Goal: Task Accomplishment & Management: Use online tool/utility

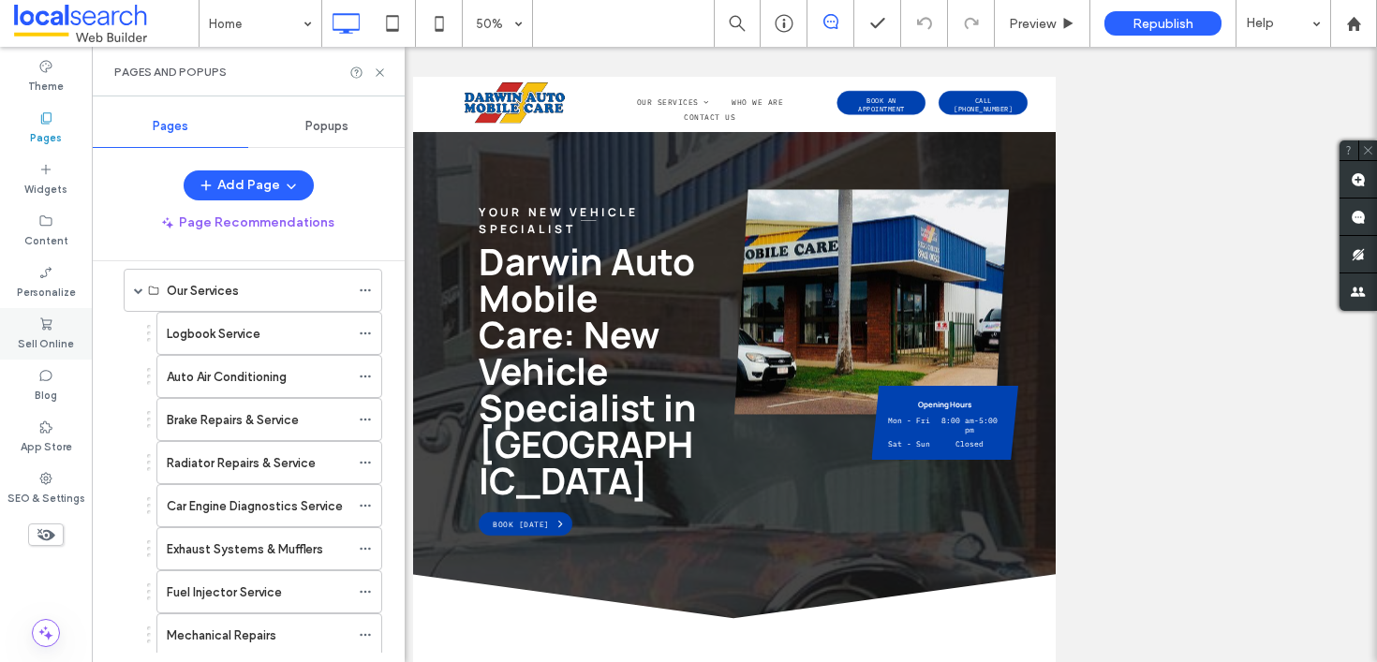
scroll to position [91, 0]
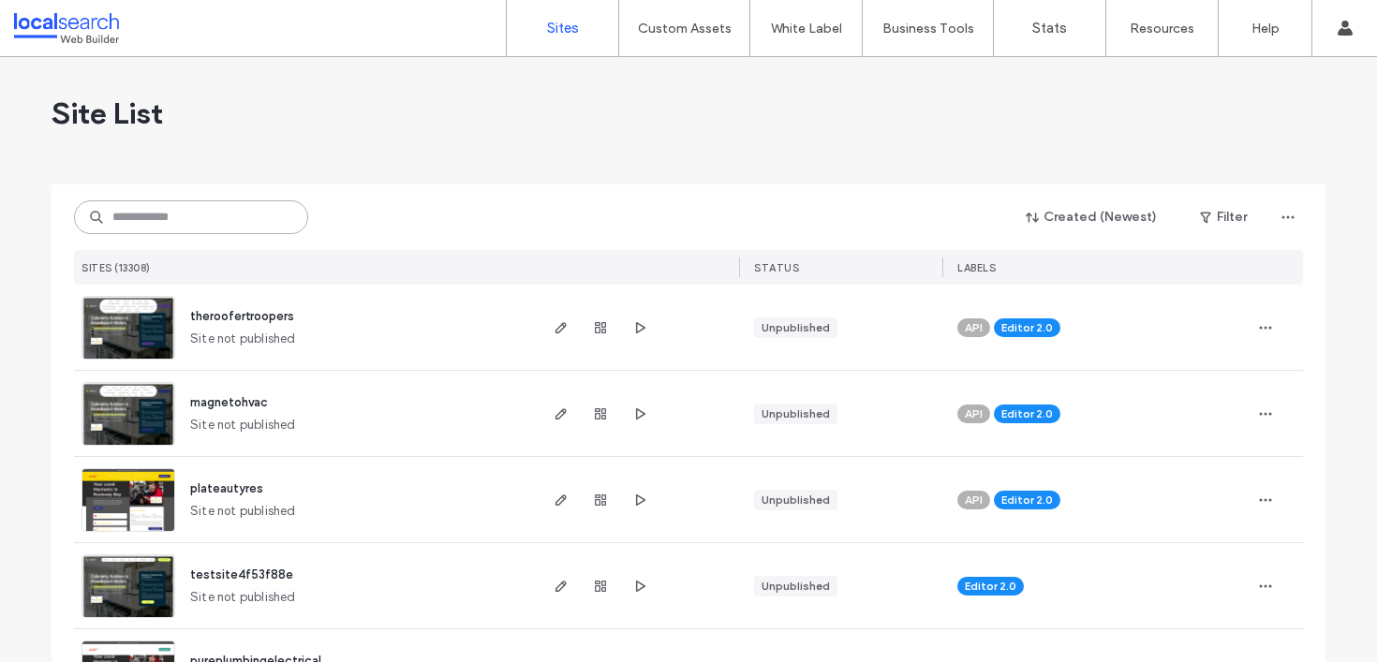
click at [263, 217] on input at bounding box center [191, 217] width 234 height 34
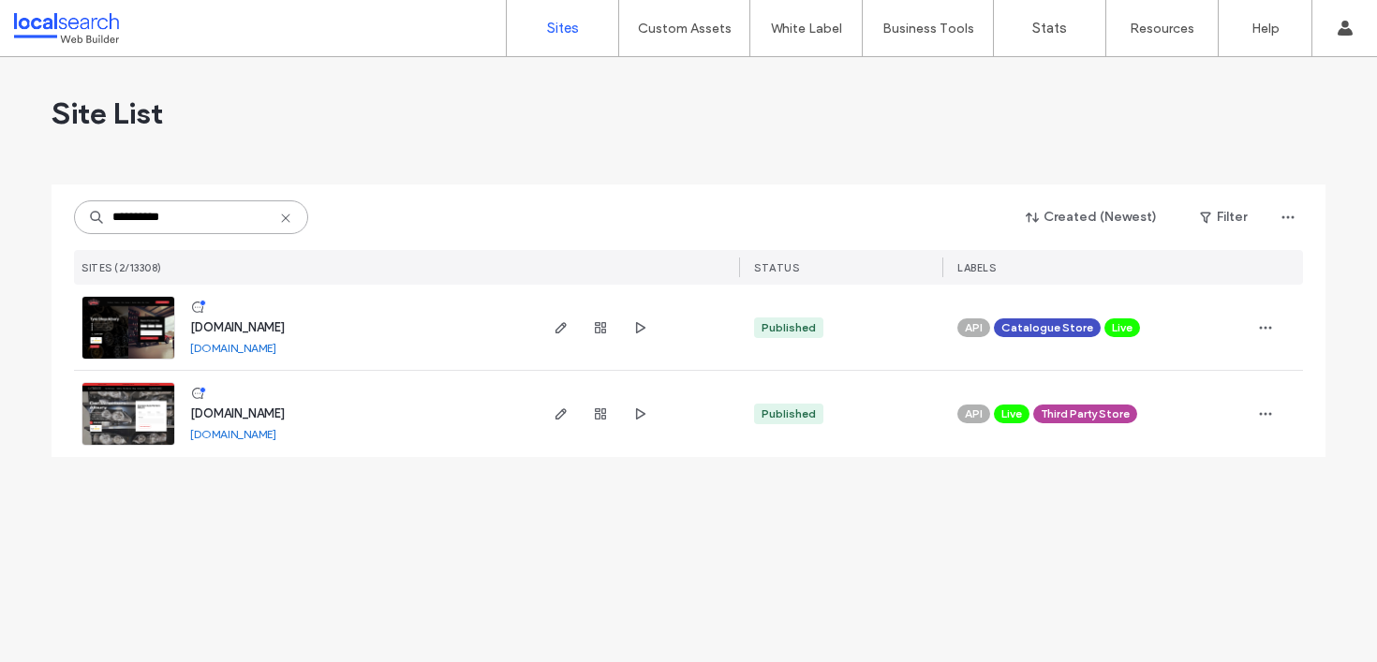
type input "**********"
click at [285, 327] on span "www.tyremasteralbury.com.au" at bounding box center [237, 327] width 95 height 14
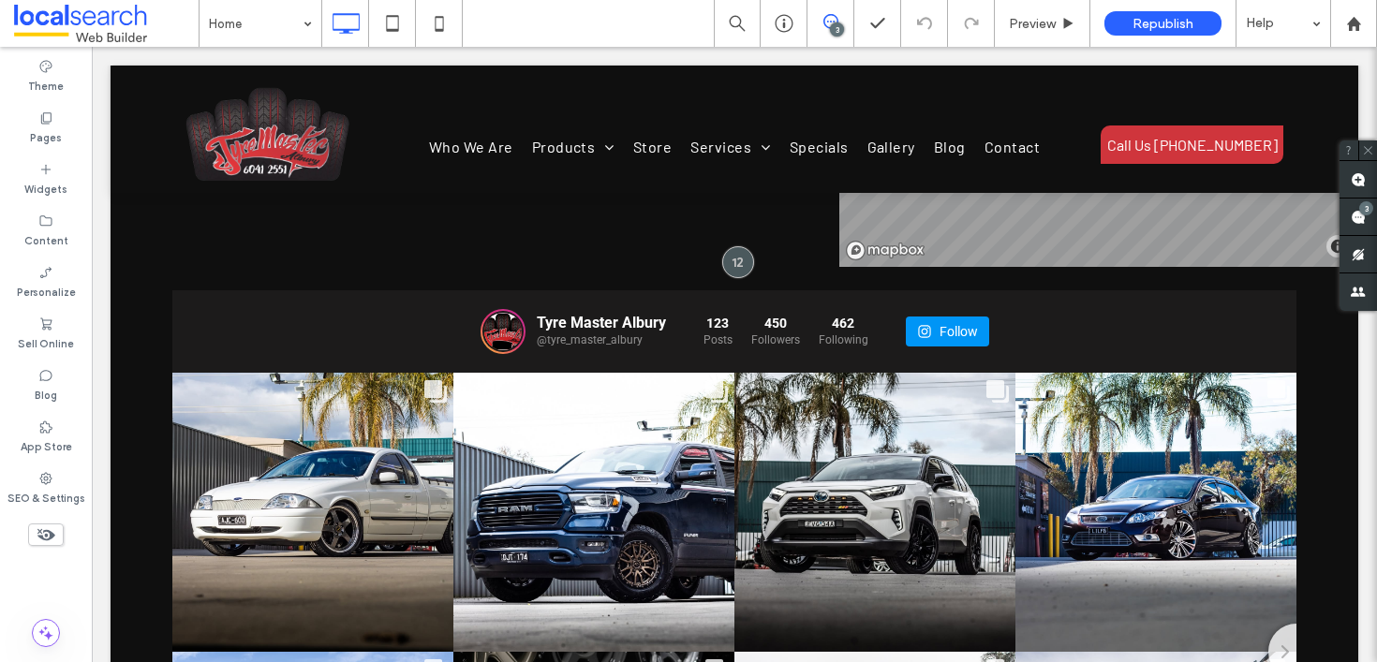
scroll to position [10329, 0]
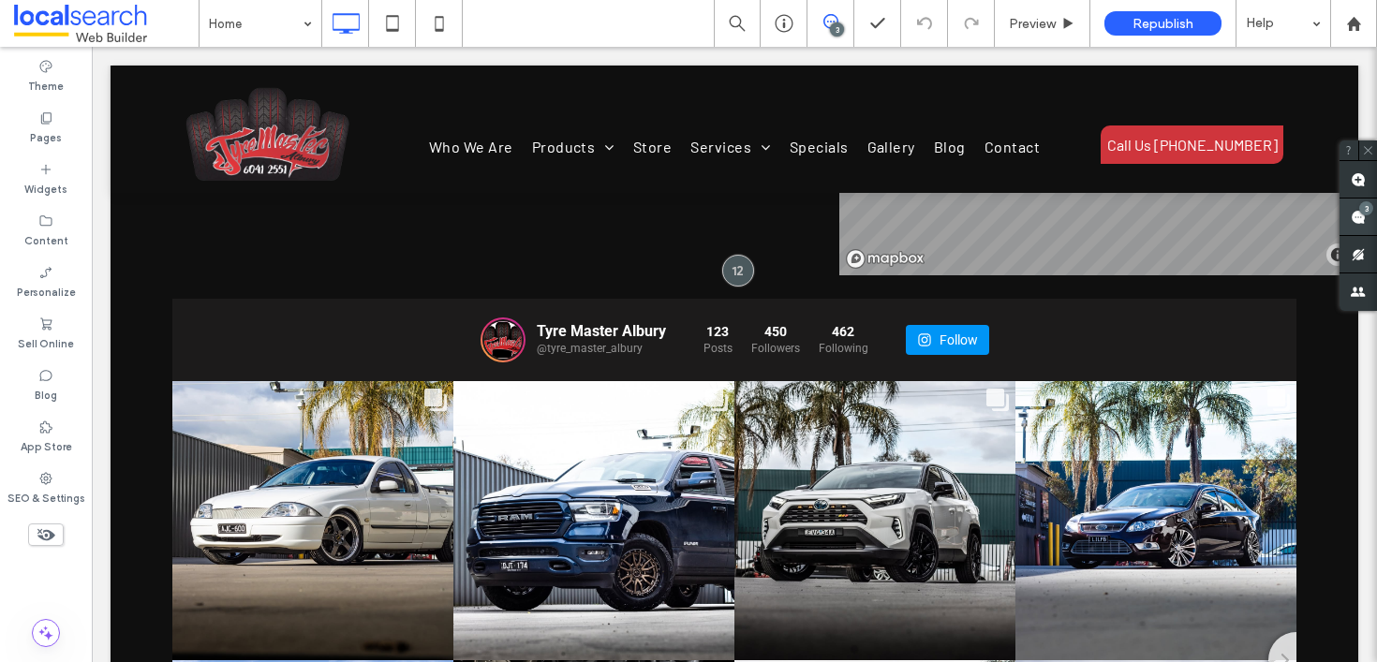
click at [1363, 213] on div "3" at bounding box center [1366, 208] width 14 height 14
click at [1360, 213] on div "3" at bounding box center [1357, 217] width 37 height 37
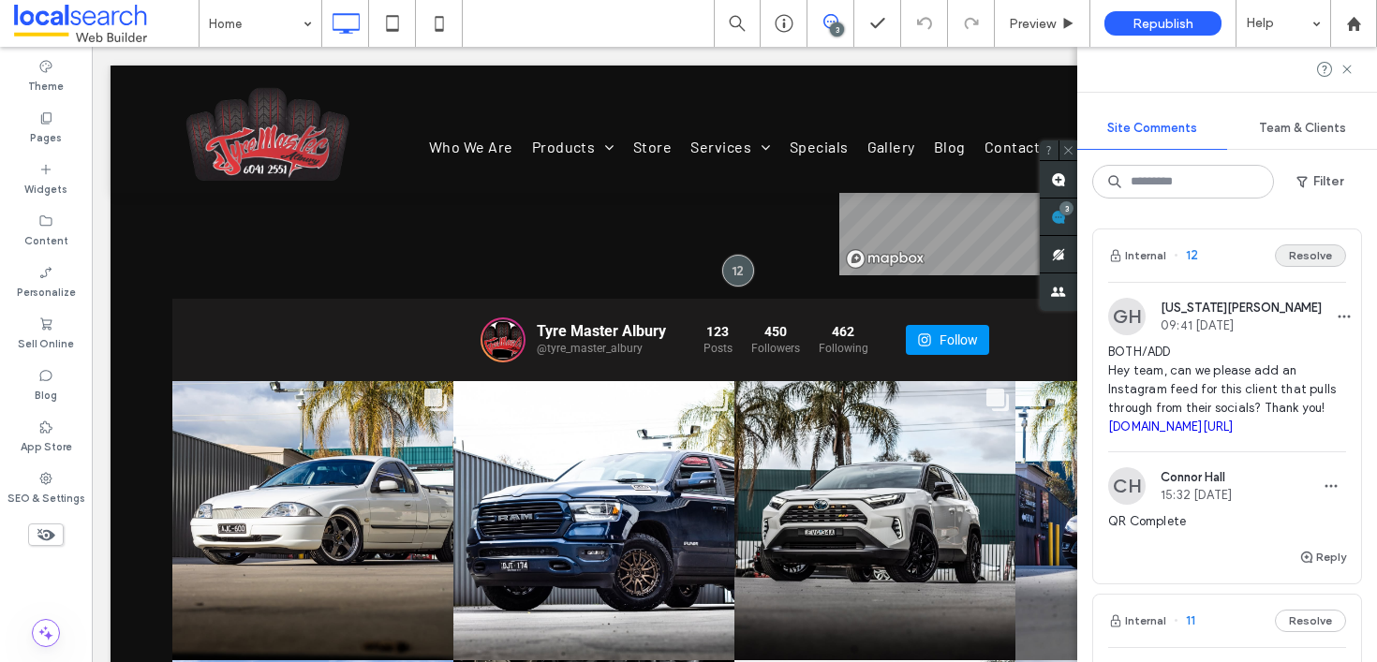
click at [1305, 252] on button "Resolve" at bounding box center [1310, 255] width 71 height 22
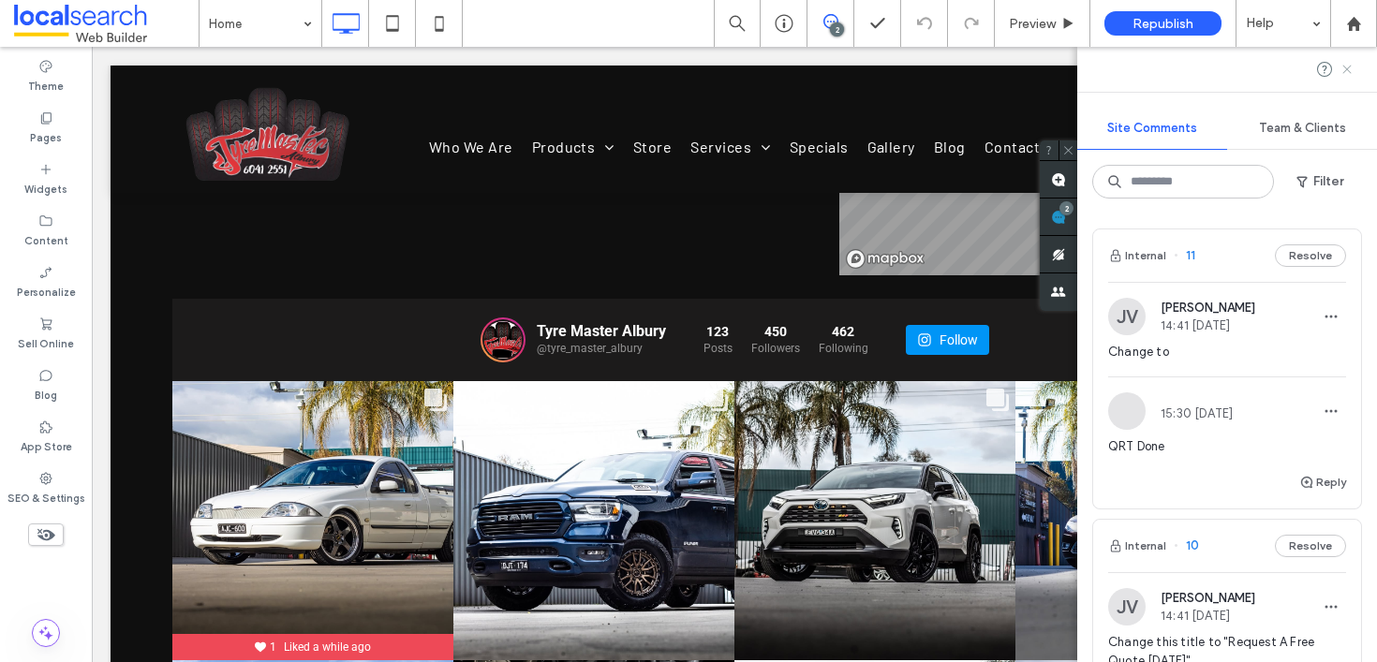
click at [1352, 64] on icon at bounding box center [1346, 69] width 15 height 15
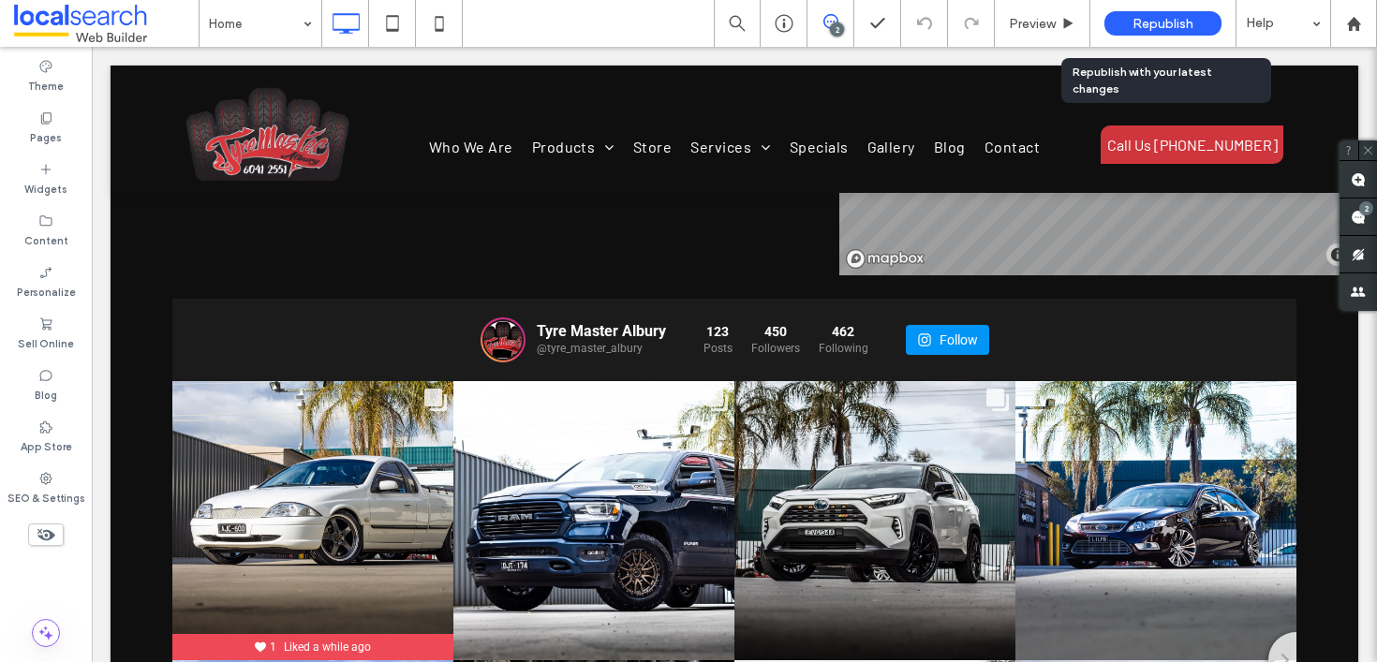
click at [1130, 23] on div "Republish" at bounding box center [1162, 23] width 117 height 24
